Goal: Task Accomplishment & Management: Manage account settings

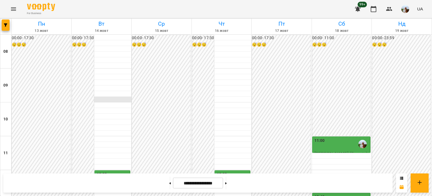
scroll to position [265, 0]
